Goal: Navigation & Orientation: Find specific page/section

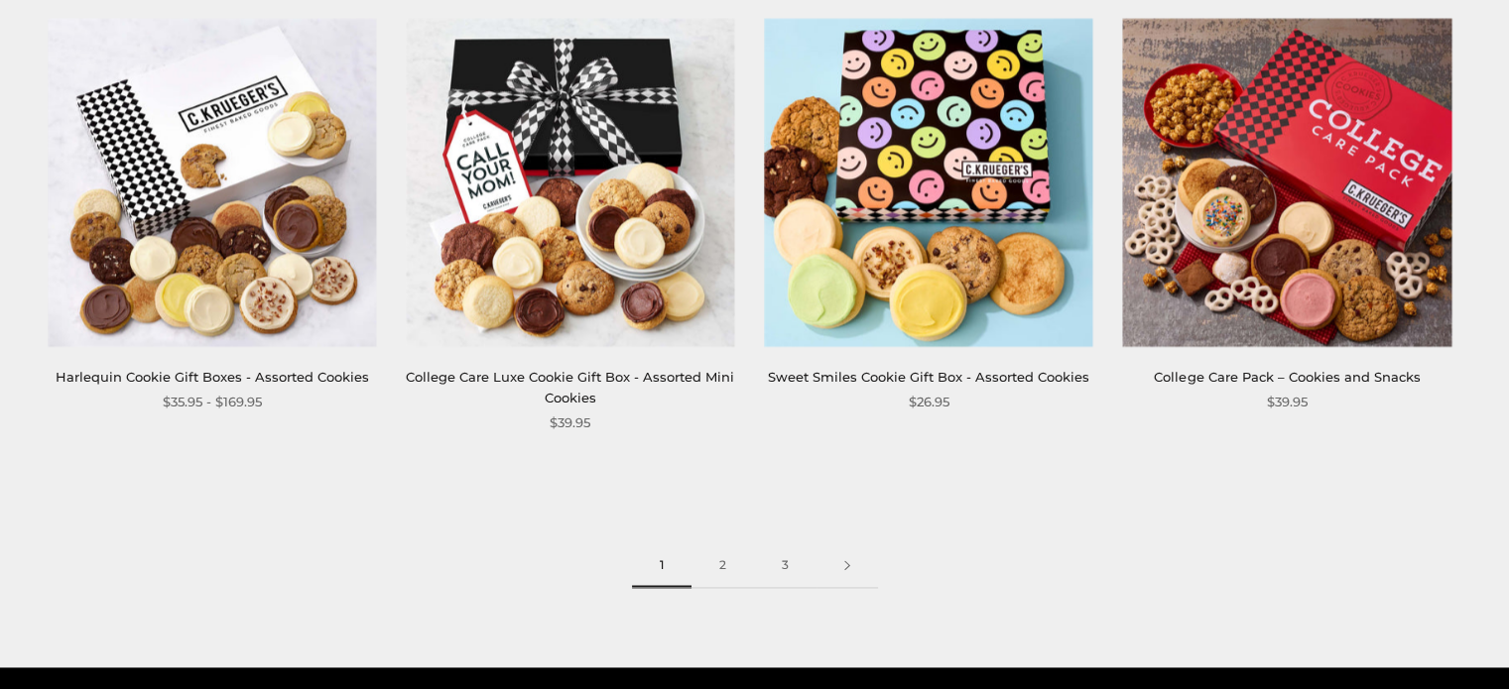
scroll to position [2877, 0]
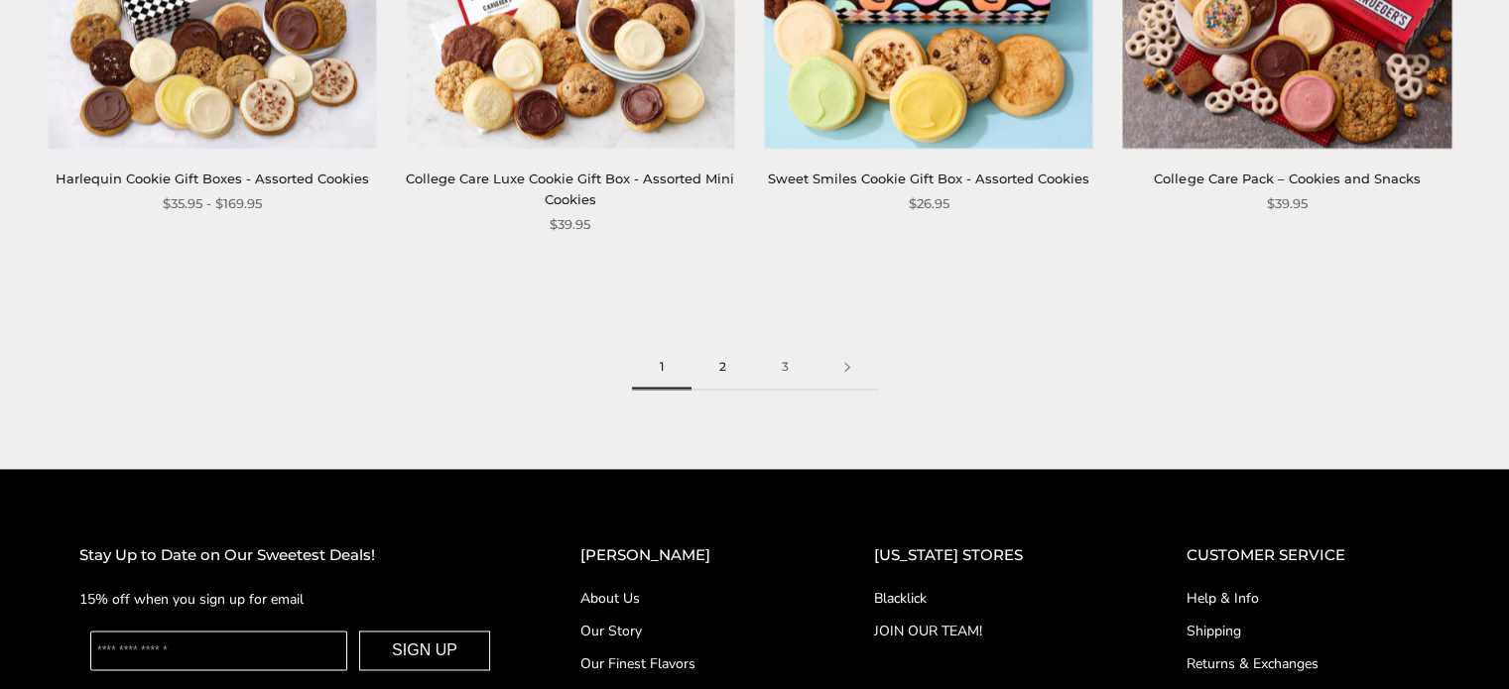
click at [726, 368] on link "2" at bounding box center [722, 367] width 62 height 45
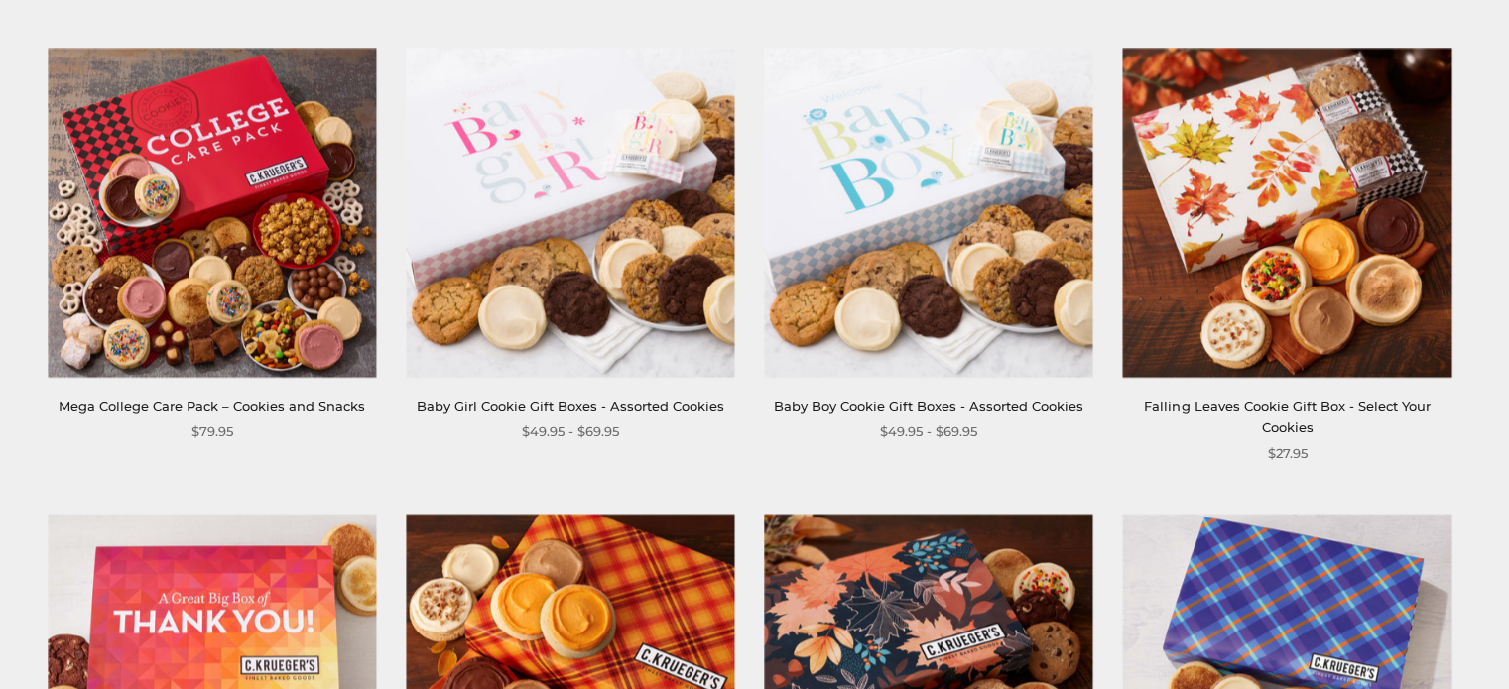
scroll to position [2678, 0]
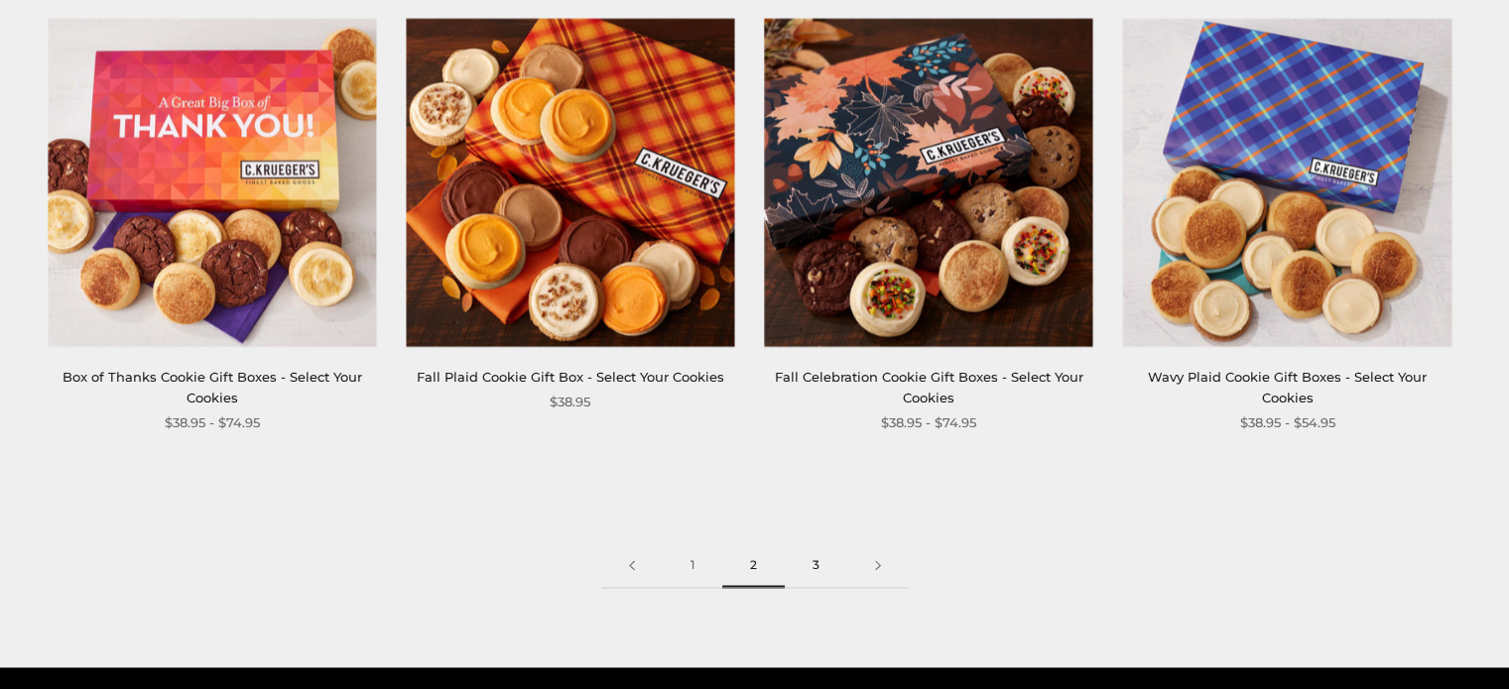
click at [817, 559] on link "3" at bounding box center [816, 566] width 62 height 45
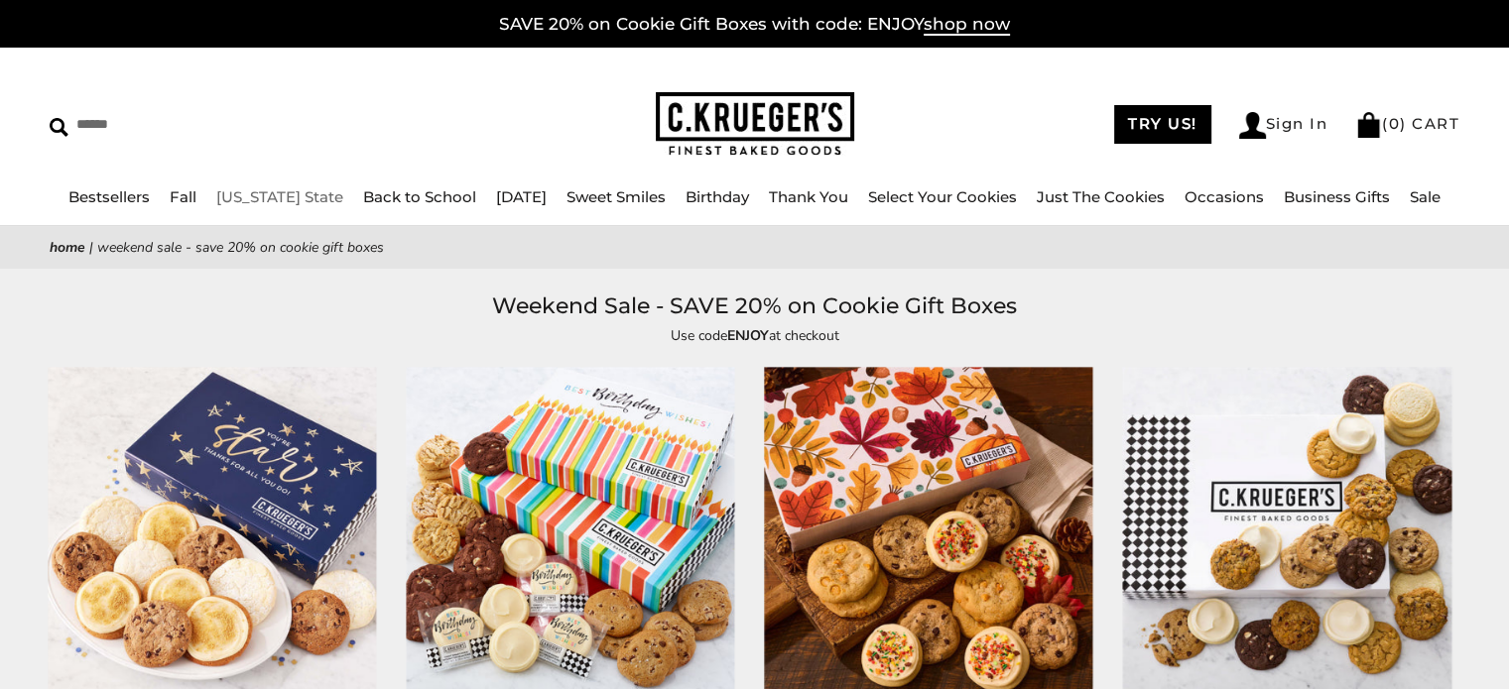
click at [277, 189] on link "[US_STATE] State" at bounding box center [279, 196] width 127 height 19
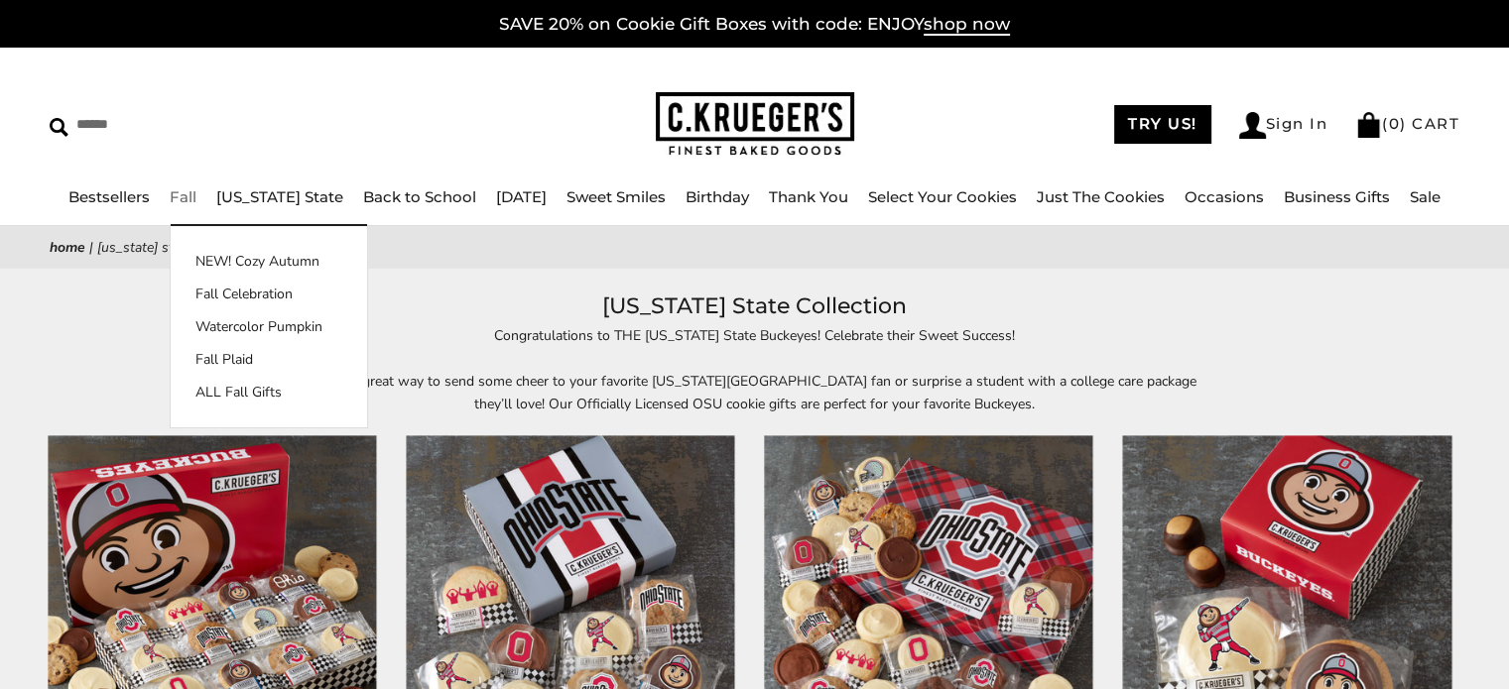
click at [196, 205] on link "Fall" at bounding box center [183, 196] width 27 height 19
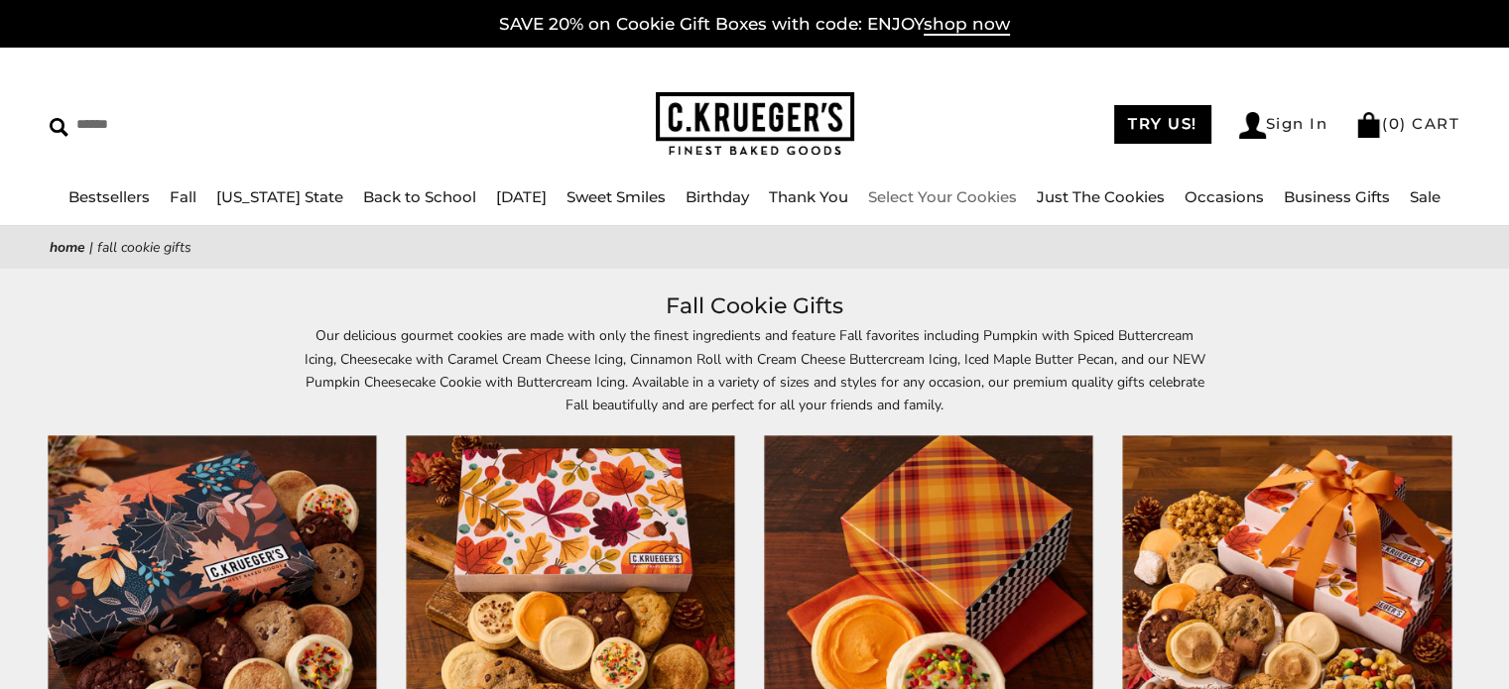
click at [972, 190] on link "Select Your Cookies" at bounding box center [942, 196] width 149 height 19
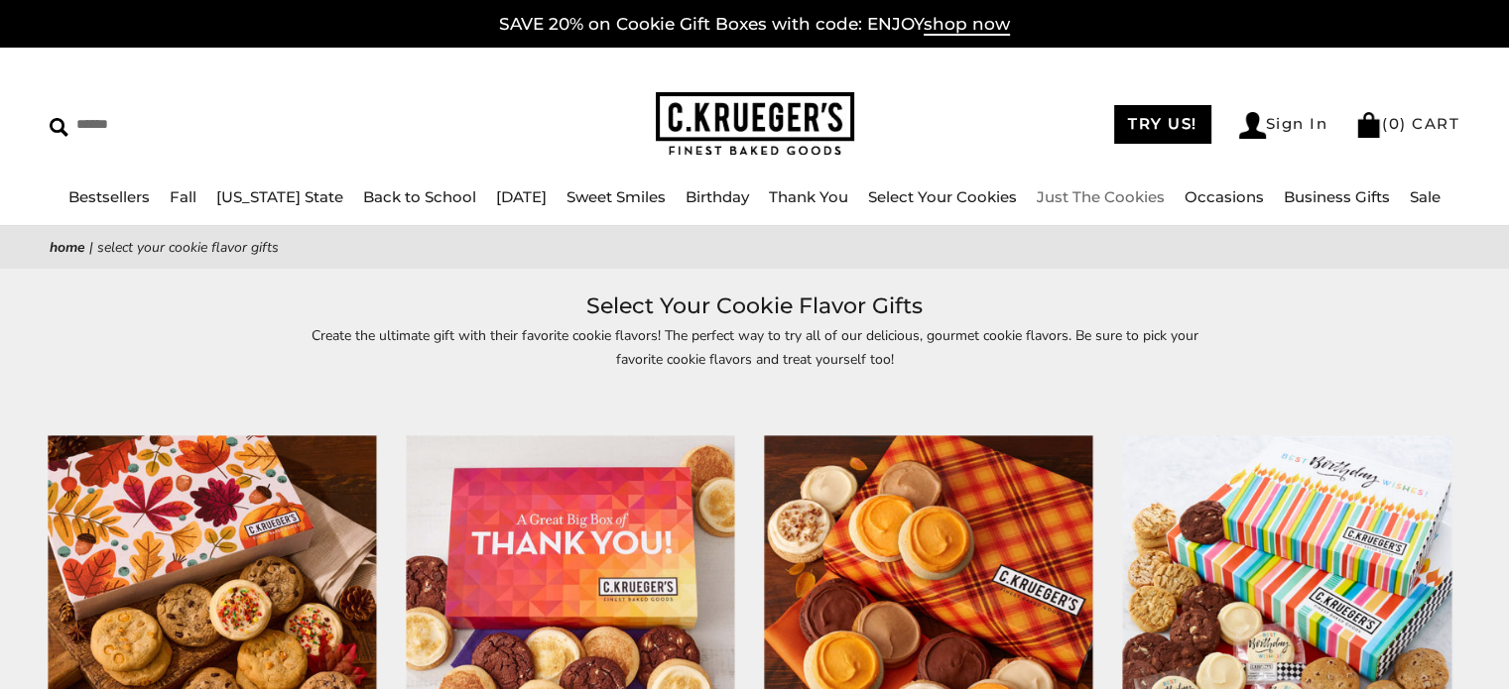
click at [1131, 193] on link "Just The Cookies" at bounding box center [1101, 196] width 128 height 19
